Goal: Answer question/provide support: Share knowledge or assist other users

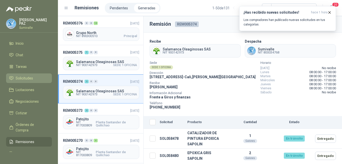
click at [29, 77] on span "Solicitudes" at bounding box center [24, 78] width 17 height 6
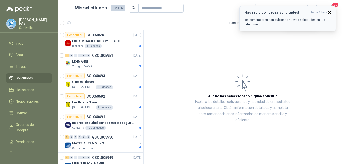
click at [328, 12] on icon "button" at bounding box center [330, 12] width 4 height 4
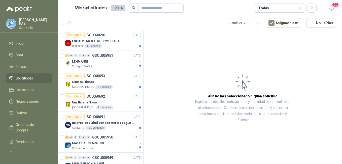
click at [293, 8] on div "Todas" at bounding box center [280, 8] width 50 height 9
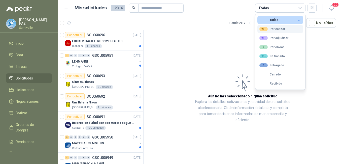
click at [275, 31] on div "99+ Por cotizar" at bounding box center [273, 29] width 26 height 4
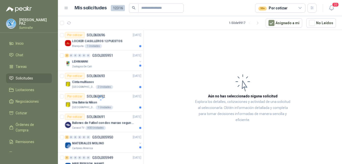
click at [233, 35] on article "Aún no has seleccionado niguna solicitud Explora los detalles, cotizaciones y a…" at bounding box center [243, 98] width 199 height 136
click at [310, 6] on button "button" at bounding box center [312, 8] width 9 height 9
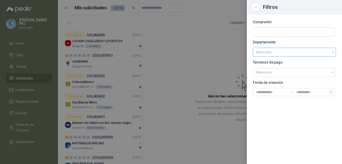
click at [288, 54] on input "search" at bounding box center [294, 52] width 77 height 9
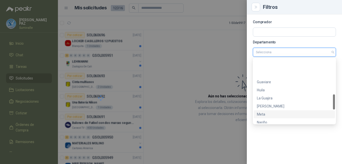
scroll to position [202, 0]
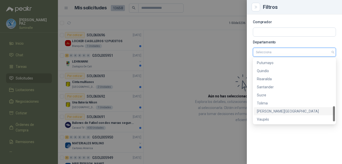
click at [282, 109] on div "[PERSON_NAME][GEOGRAPHIC_DATA]" at bounding box center [294, 111] width 75 height 6
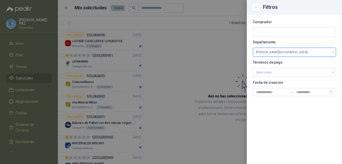
click at [199, 39] on div at bounding box center [171, 82] width 342 height 164
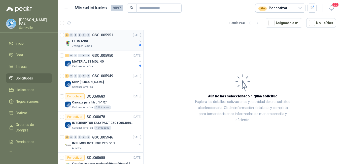
click at [80, 41] on p "LEHMANNI" at bounding box center [80, 41] width 16 height 5
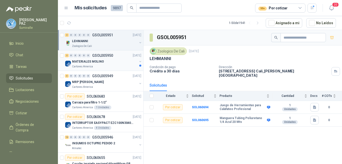
click at [111, 62] on div "MATERIALES MOLINO" at bounding box center [104, 62] width 65 height 6
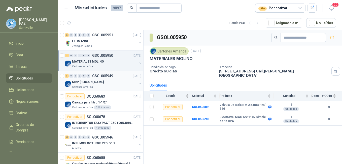
click at [101, 82] on div "MRP [PERSON_NAME]" at bounding box center [104, 82] width 65 height 6
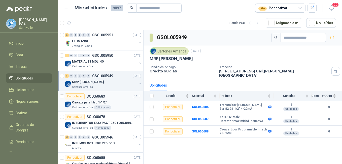
click at [100, 99] on div "Carcaza para filtro 1-1/2"" at bounding box center [106, 102] width 69 height 6
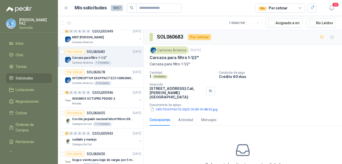
scroll to position [50, 0]
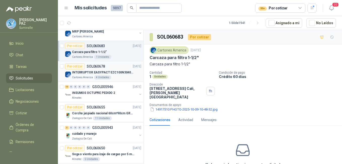
click at [107, 77] on div "4 Unidades" at bounding box center [102, 77] width 17 height 4
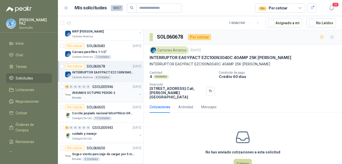
click at [109, 89] on div "13 0 0 0 0 0 GSOL005946 [DATE]" at bounding box center [103, 87] width 77 height 6
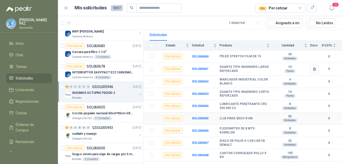
scroll to position [76, 0]
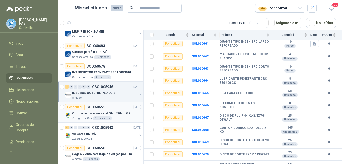
click at [82, 108] on div "Por cotizar" at bounding box center [75, 107] width 20 height 6
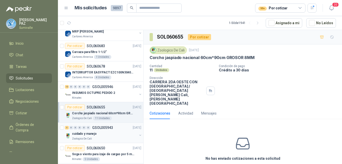
click at [92, 136] on p "cuidado y manejo" at bounding box center [84, 133] width 25 height 5
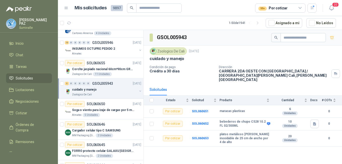
scroll to position [101, 0]
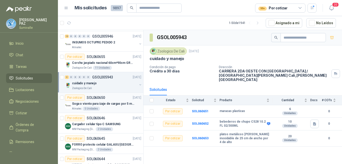
click at [107, 109] on div "Almatec 5 Unidades" at bounding box center [106, 109] width 69 height 4
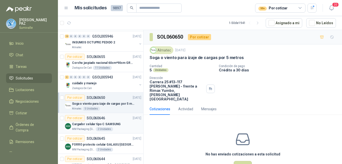
click at [106, 123] on p "Cargador celular tipo C SAMSUNG" at bounding box center [96, 124] width 49 height 5
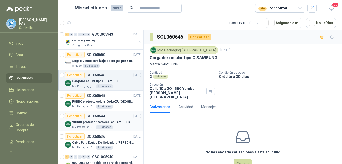
scroll to position [151, 0]
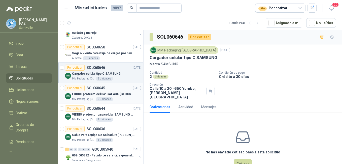
click at [98, 93] on p "FORRO protecto celular GALAXU [GEOGRAPHIC_DATA] A16 5G" at bounding box center [103, 94] width 63 height 5
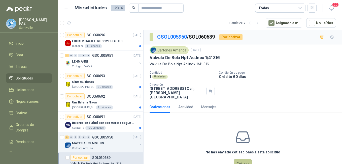
click at [242, 159] on button "Cotizar" at bounding box center [243, 164] width 18 height 10
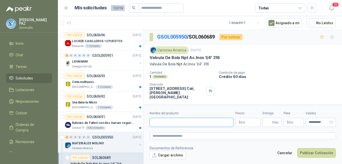
click at [186, 124] on input "Nombre del producto" at bounding box center [192, 122] width 84 height 9
paste input "**********"
type input "**********"
click at [248, 122] on p "$ 0 ,00" at bounding box center [248, 122] width 25 height 9
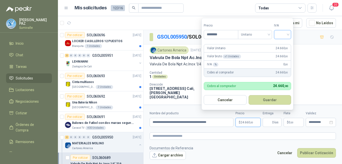
type input "********"
click at [280, 32] on input "search" at bounding box center [282, 34] width 11 height 8
click at [282, 42] on div "19%" at bounding box center [283, 45] width 9 height 6
click at [266, 37] on span "Unitario" at bounding box center [256, 35] width 28 height 8
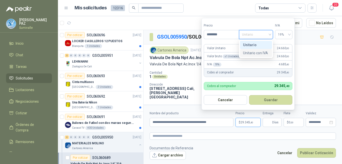
click at [259, 47] on div "Unitario" at bounding box center [256, 45] width 26 height 6
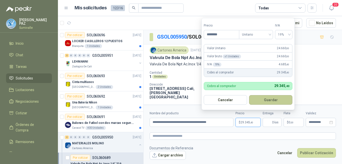
click at [277, 101] on button "Guardar" at bounding box center [270, 100] width 43 height 10
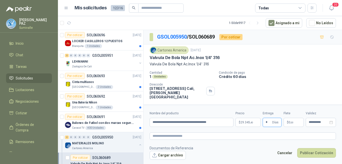
type input "*"
click at [288, 120] on p "$ 0 ,00" at bounding box center [294, 122] width 20 height 9
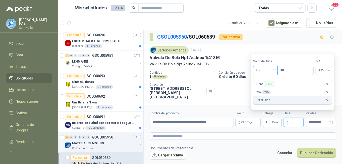
click at [271, 68] on span "Flex" at bounding box center [265, 71] width 18 height 8
click at [269, 90] on div "Incluido" at bounding box center [265, 89] width 17 height 6
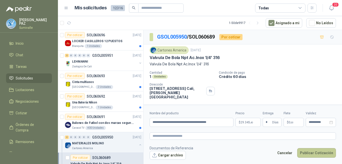
click at [317, 156] on button "Publicar Cotización" at bounding box center [317, 153] width 39 height 10
